Goal: Information Seeking & Learning: Learn about a topic

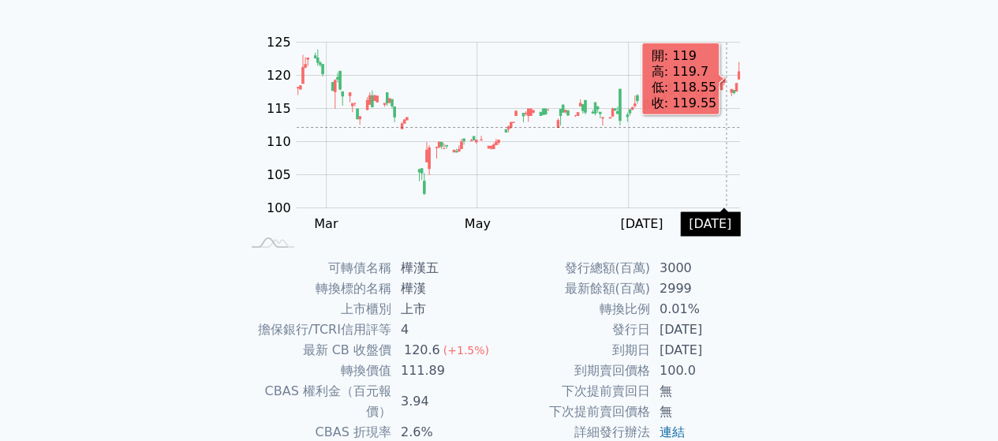
scroll to position [289, 0]
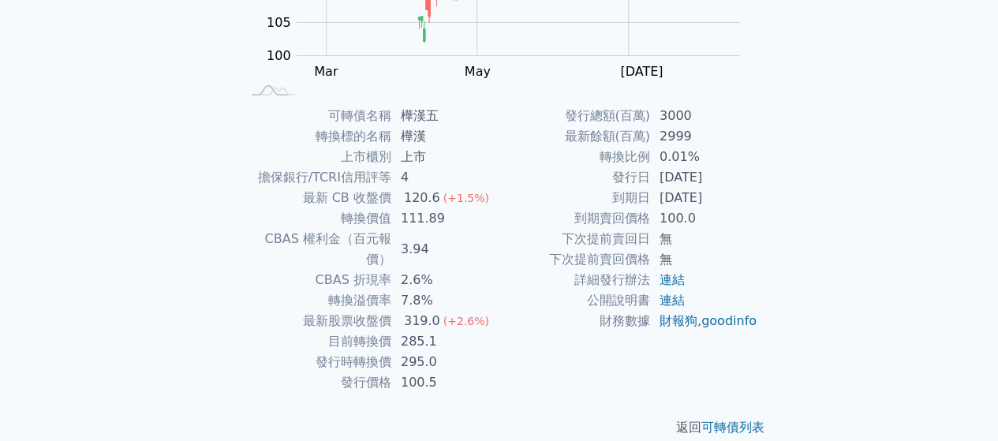
drag, startPoint x: 662, startPoint y: 179, endPoint x: 735, endPoint y: 177, distance: 73.4
click at [735, 177] on td "[DATE]" at bounding box center [704, 177] width 108 height 21
click at [491, 331] on td "285.1" at bounding box center [445, 341] width 108 height 21
drag, startPoint x: 400, startPoint y: 335, endPoint x: 441, endPoint y: 338, distance: 41.1
click at [441, 352] on td "295.0" at bounding box center [445, 362] width 108 height 21
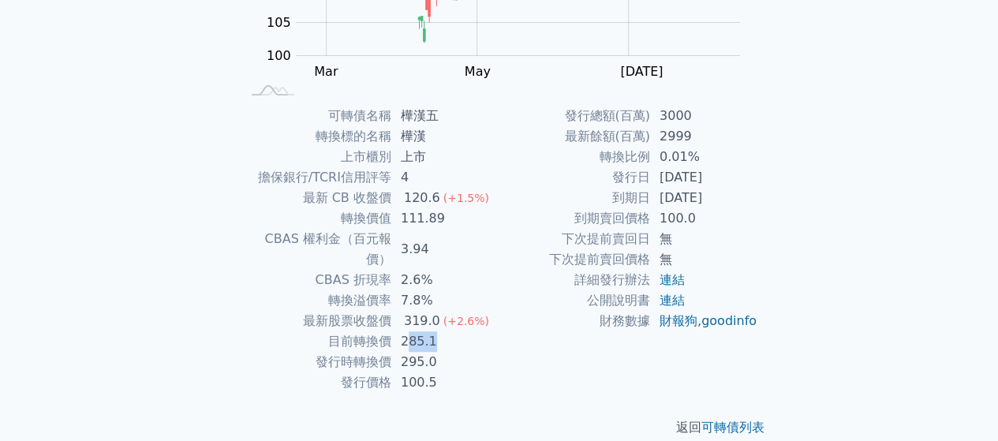
drag, startPoint x: 408, startPoint y: 325, endPoint x: 442, endPoint y: 326, distance: 33.9
click at [442, 331] on td "285.1" at bounding box center [445, 341] width 108 height 21
click at [437, 331] on td "285.1" at bounding box center [445, 341] width 108 height 21
drag, startPoint x: 401, startPoint y: 339, endPoint x: 435, endPoint y: 341, distance: 33.9
click at [435, 352] on td "295.0" at bounding box center [445, 362] width 108 height 21
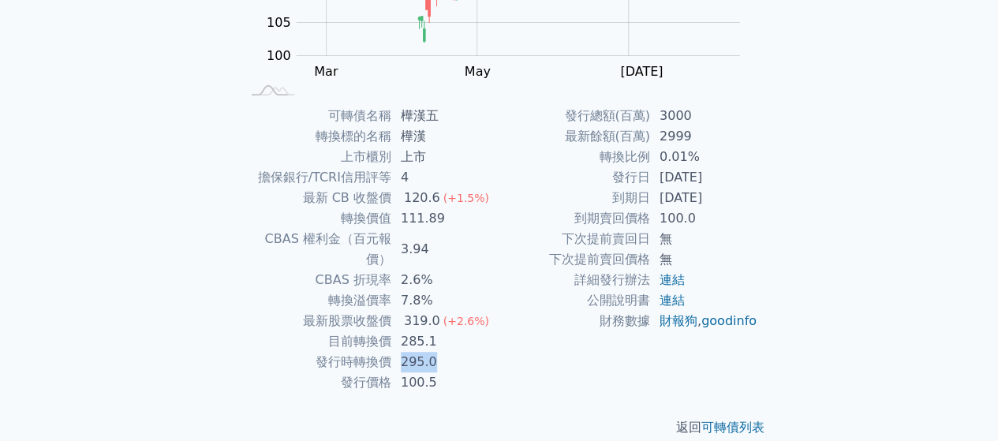
click at [461, 352] on td "295.0" at bounding box center [445, 362] width 108 height 21
drag, startPoint x: 655, startPoint y: 181, endPoint x: 729, endPoint y: 175, distance: 74.3
click at [729, 175] on td "2023-08-16" at bounding box center [704, 177] width 108 height 21
click at [473, 315] on span "(+2.6%)" at bounding box center [466, 321] width 46 height 13
drag, startPoint x: 403, startPoint y: 136, endPoint x: 454, endPoint y: 136, distance: 51.3
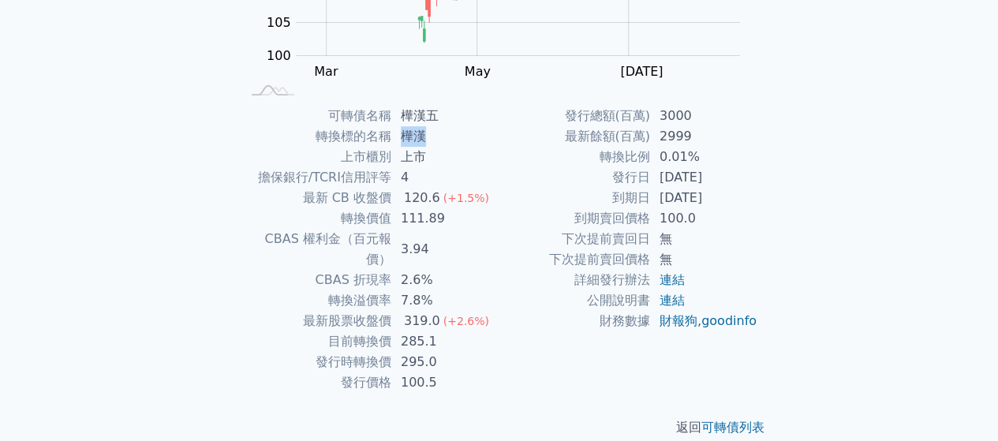
click at [454, 136] on td "樺漢" at bounding box center [445, 136] width 108 height 21
drag, startPoint x: 400, startPoint y: 335, endPoint x: 433, endPoint y: 336, distance: 33.1
click at [433, 352] on td "295.0" at bounding box center [445, 362] width 108 height 21
click at [427, 248] on td "3.94" at bounding box center [445, 249] width 108 height 41
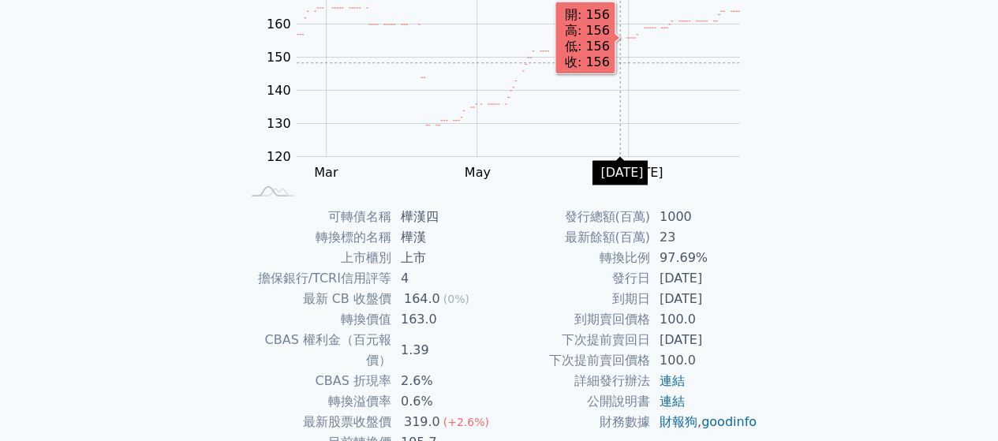
scroll to position [289, 0]
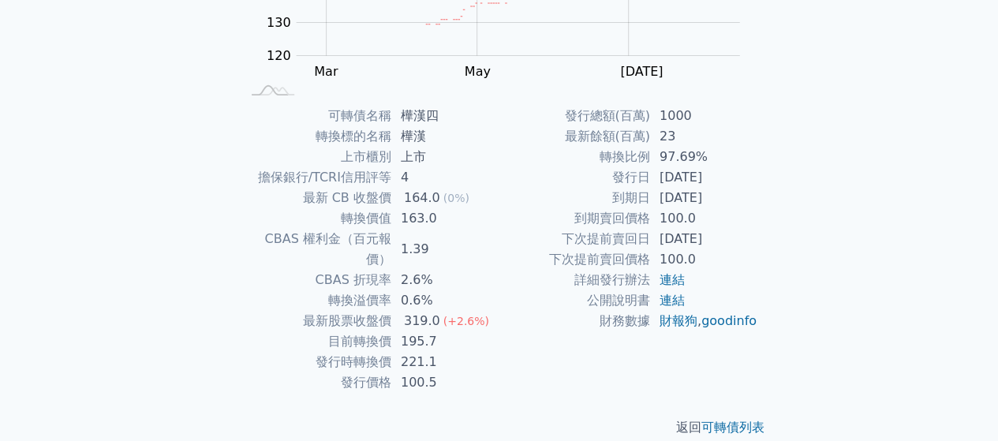
drag, startPoint x: 662, startPoint y: 195, endPoint x: 737, endPoint y: 196, distance: 74.1
click at [737, 196] on td "[DATE]" at bounding box center [704, 198] width 108 height 21
drag, startPoint x: 505, startPoint y: 291, endPoint x: 449, endPoint y: 299, distance: 56.5
click at [503, 291] on td "公開說明書" at bounding box center [574, 300] width 151 height 21
drag, startPoint x: 401, startPoint y: 322, endPoint x: 439, endPoint y: 323, distance: 38.6
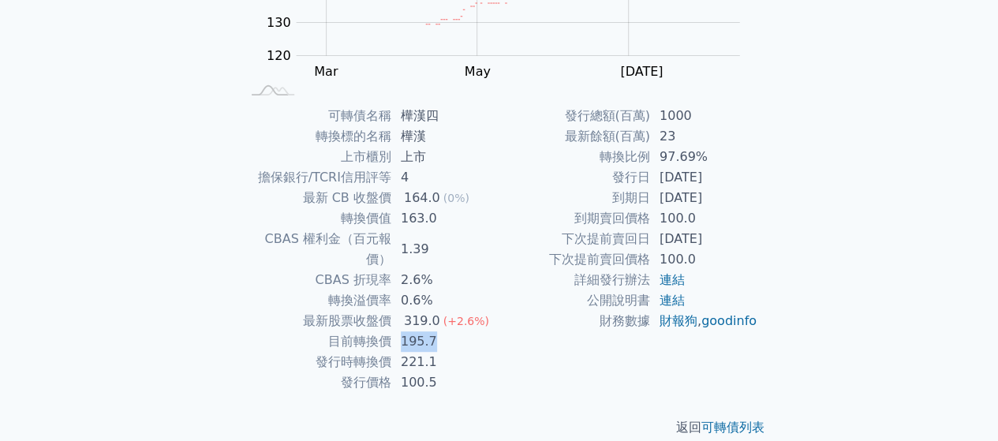
click at [439, 331] on td "195.7" at bounding box center [445, 341] width 108 height 21
click at [675, 175] on td "[DATE]" at bounding box center [704, 177] width 108 height 21
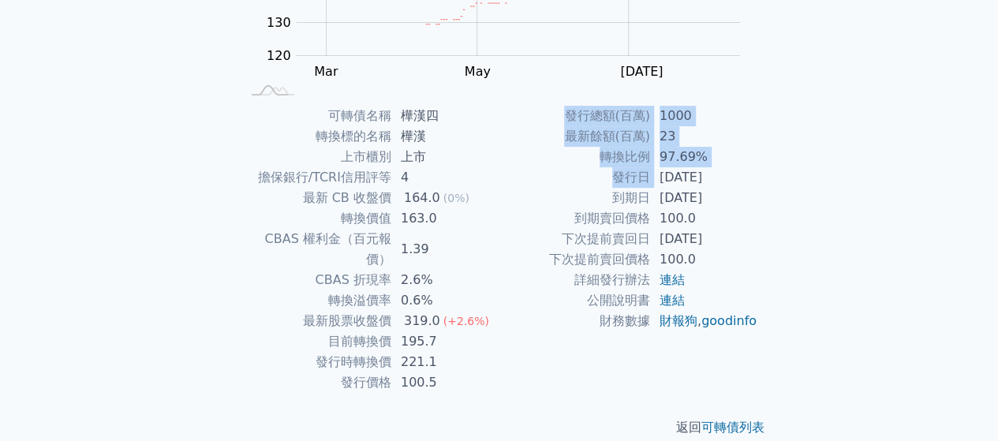
drag, startPoint x: 662, startPoint y: 175, endPoint x: 765, endPoint y: 177, distance: 103.3
click at [765, 176] on div "可轉債名稱 樺漢四 轉換標的名稱 樺漢 上市櫃別 上市 擔保銀行/TCRI信用評等 4 最新 CB 收盤價 164.0 (0%) 轉換價值 163.0 CBA…" at bounding box center [499, 249] width 555 height 287
click at [659, 182] on td "[DATE]" at bounding box center [704, 177] width 108 height 21
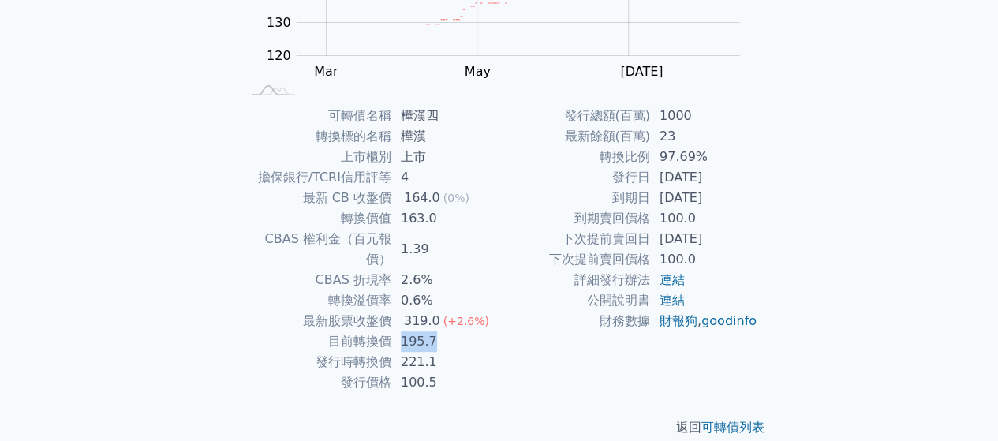
drag, startPoint x: 395, startPoint y: 317, endPoint x: 431, endPoint y: 323, distance: 36.7
click at [431, 331] on td "195.7" at bounding box center [445, 341] width 108 height 21
drag, startPoint x: 416, startPoint y: 346, endPoint x: 404, endPoint y: 346, distance: 11.8
click at [414, 352] on td "221.1" at bounding box center [445, 362] width 108 height 21
drag, startPoint x: 402, startPoint y: 343, endPoint x: 438, endPoint y: 343, distance: 36.3
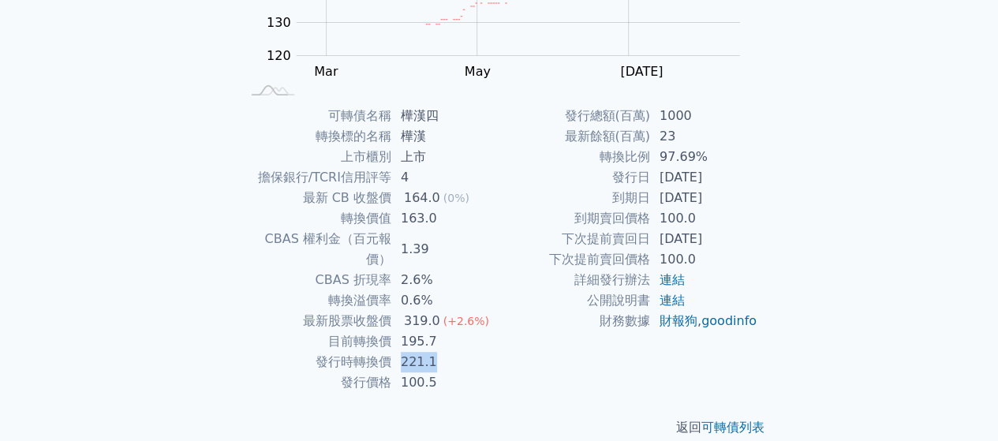
click at [438, 352] on td "221.1" at bounding box center [445, 362] width 108 height 21
click at [420, 331] on td "195.7" at bounding box center [445, 341] width 108 height 21
drag, startPoint x: 401, startPoint y: 323, endPoint x: 432, endPoint y: 326, distance: 31.7
click at [431, 331] on td "195.7" at bounding box center [445, 341] width 108 height 21
click at [454, 352] on td "221.1" at bounding box center [445, 362] width 108 height 21
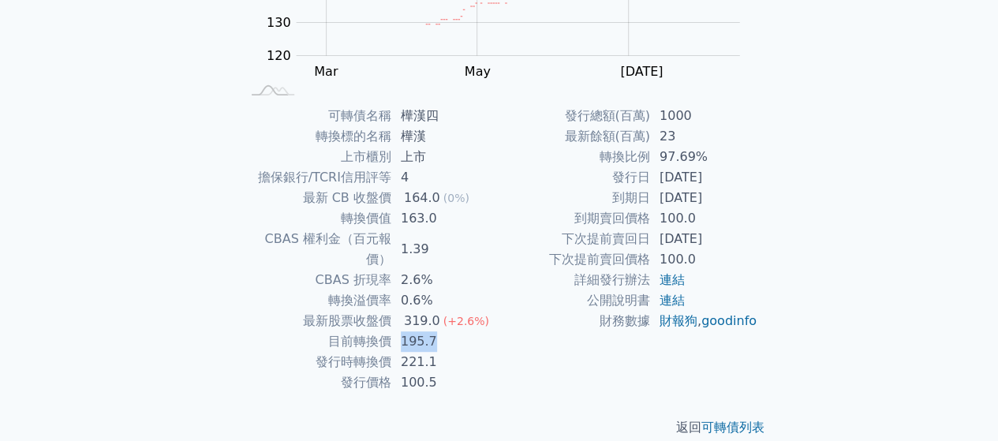
drag, startPoint x: 423, startPoint y: 319, endPoint x: 445, endPoint y: 319, distance: 22.1
click at [445, 331] on td "195.7" at bounding box center [445, 341] width 108 height 21
drag, startPoint x: 397, startPoint y: 339, endPoint x: 452, endPoint y: 339, distance: 55.2
click at [452, 352] on td "221.1" at bounding box center [445, 362] width 108 height 21
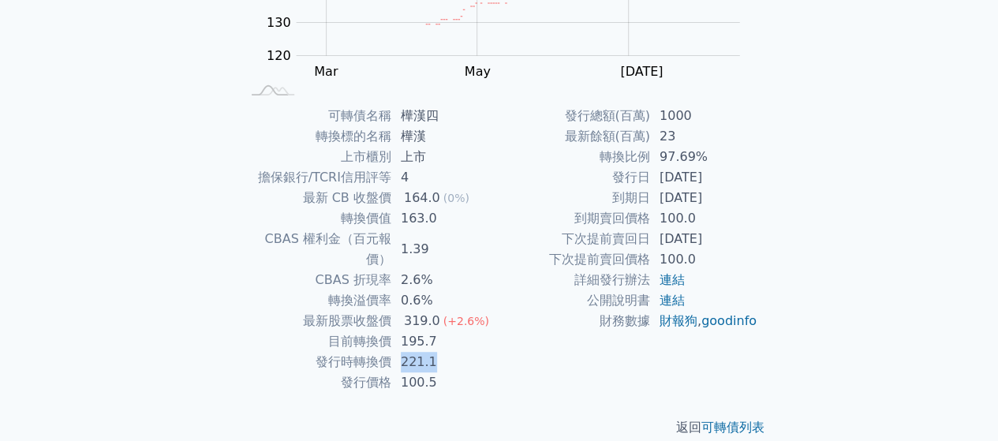
click at [453, 352] on td "221.1" at bounding box center [445, 362] width 108 height 21
click at [455, 270] on td "2.6%" at bounding box center [445, 280] width 108 height 21
